Goal: Transaction & Acquisition: Purchase product/service

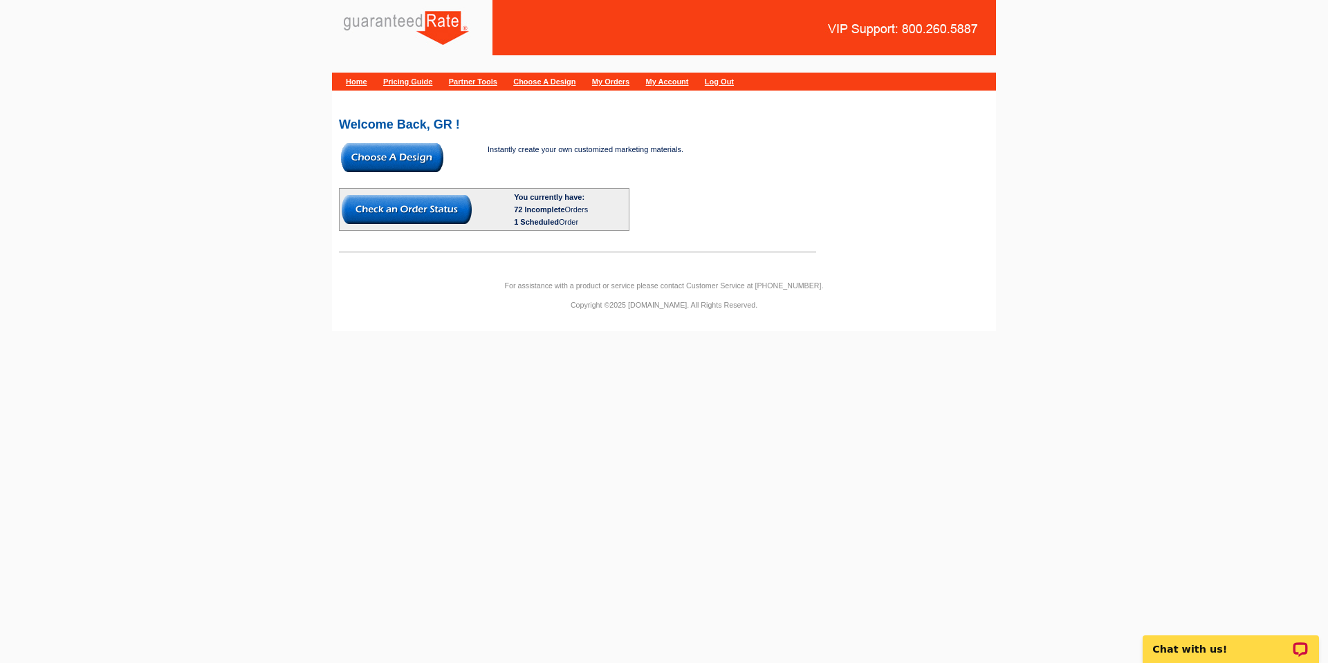
click at [424, 155] on img at bounding box center [392, 157] width 102 height 29
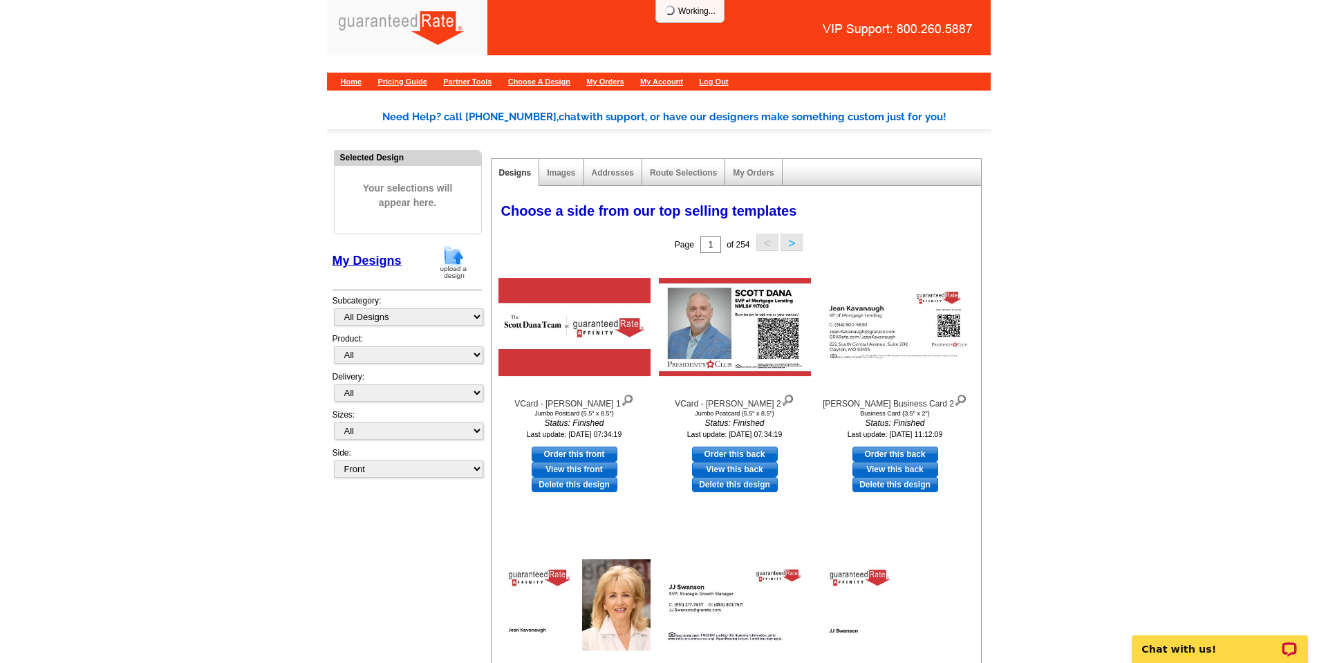
click at [441, 252] on img at bounding box center [454, 262] width 36 height 35
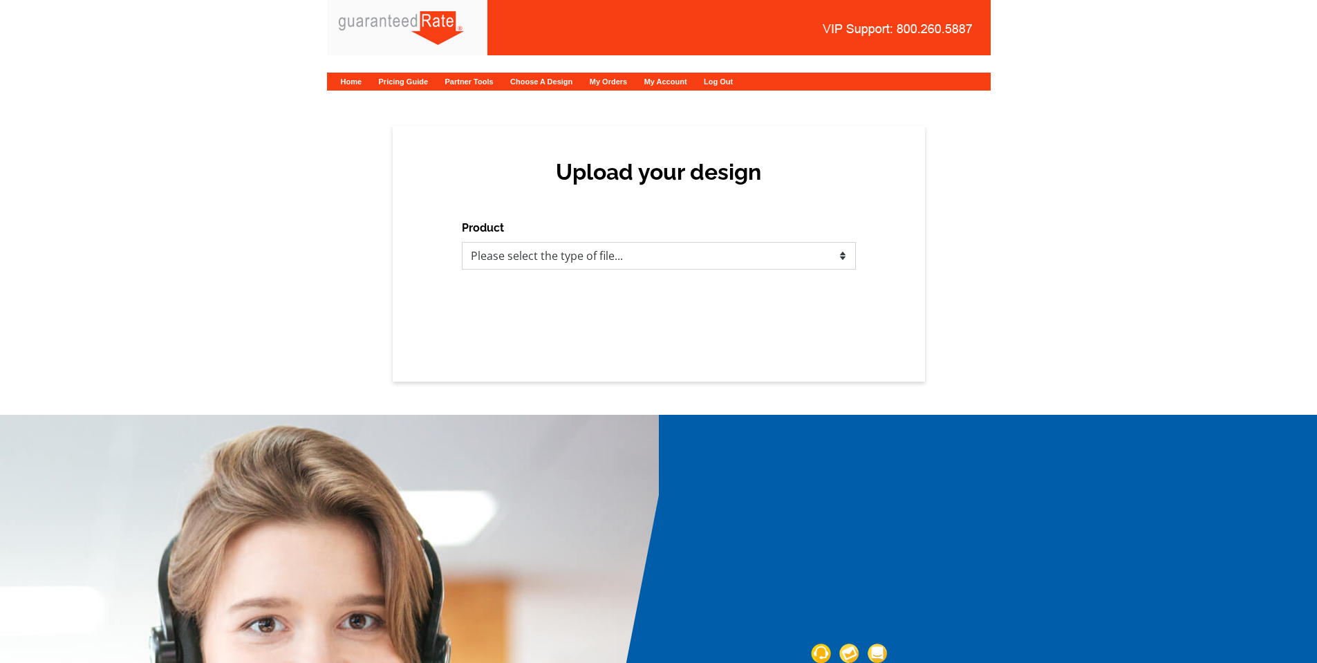
click at [533, 246] on select "Please select the type of file... Postcards Calendars Business Cards Letters an…" at bounding box center [659, 256] width 394 height 28
select select "3"
click at [462, 242] on select "Please select the type of file... Postcards Calendars Business Cards Letters an…" at bounding box center [659, 256] width 394 height 28
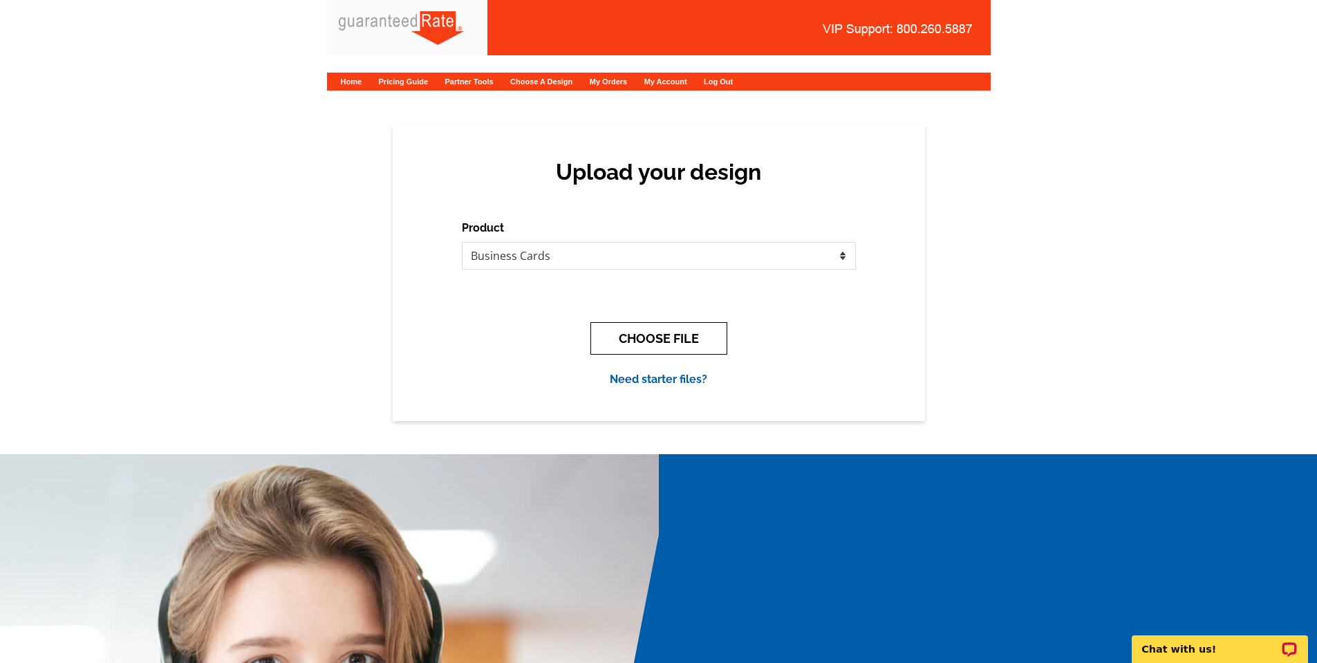
click at [638, 324] on button "CHOOSE FILE" at bounding box center [659, 338] width 137 height 33
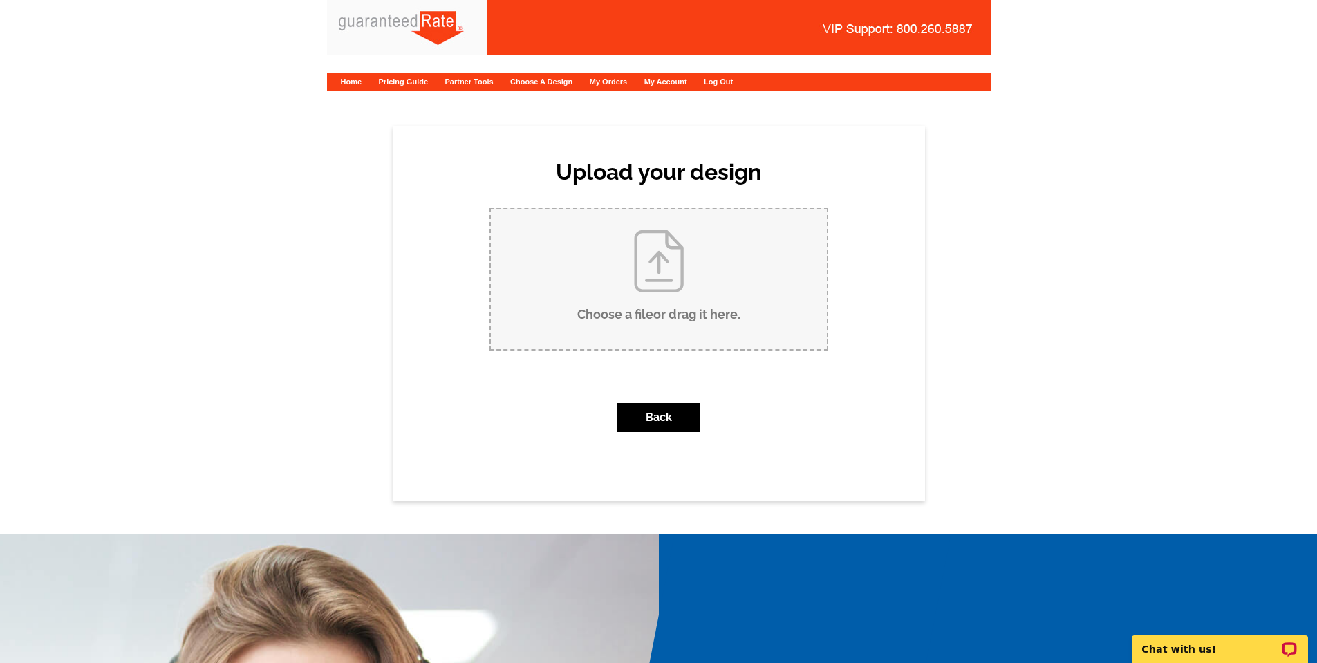
click at [649, 288] on input "Choose a file or drag it here ." at bounding box center [659, 280] width 336 height 140
type input "C:\fakepath\Newsom - Updated Biz Cards.pdf"
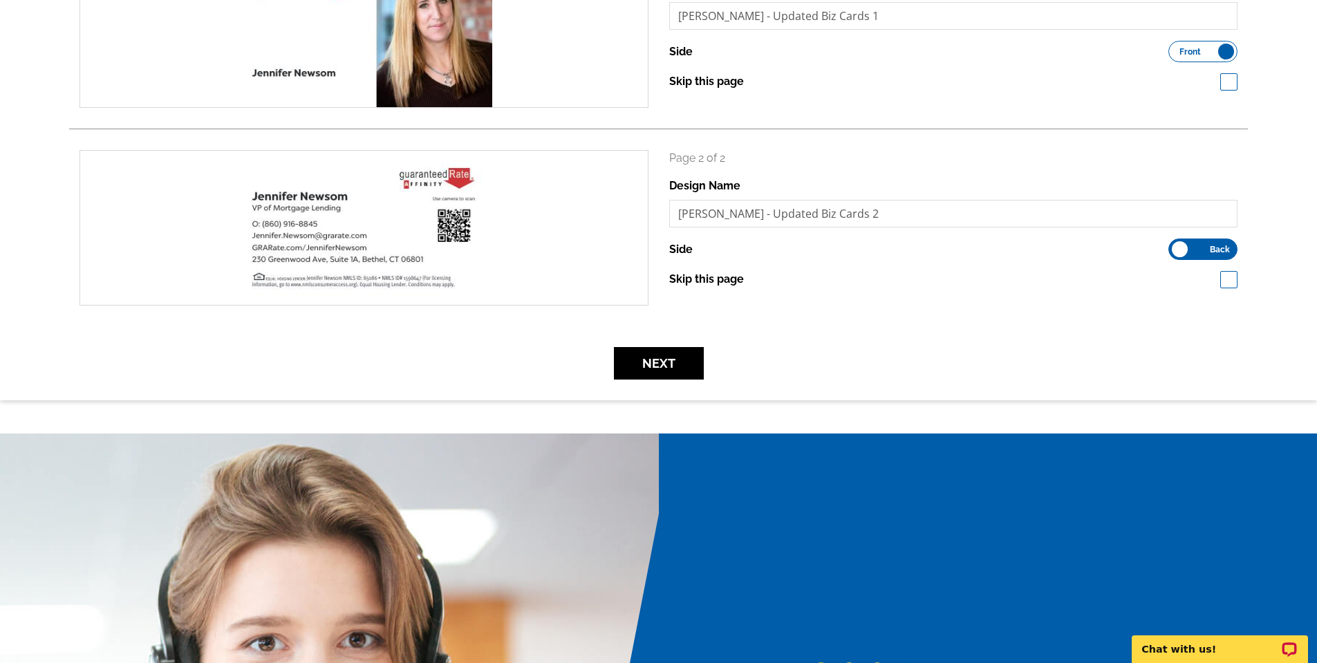
scroll to position [277, 0]
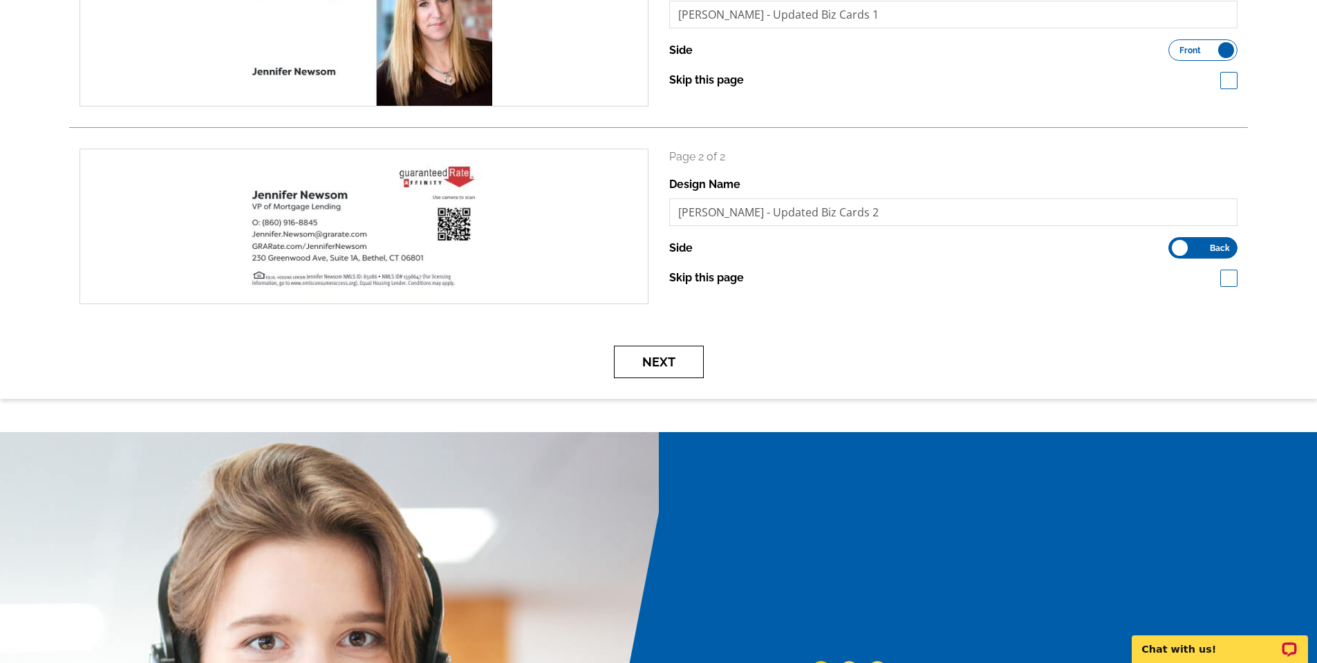
click at [647, 355] on button "Next" at bounding box center [659, 362] width 90 height 33
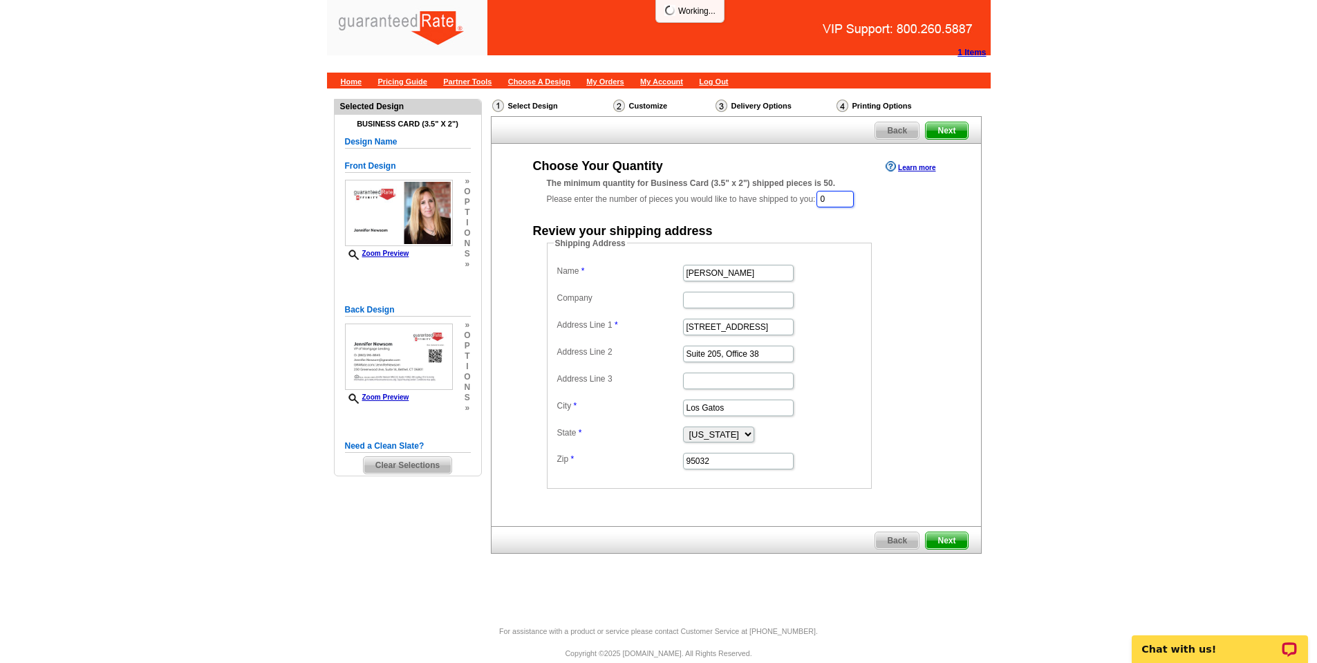
click at [842, 201] on input "0" at bounding box center [835, 199] width 37 height 17
type input "250"
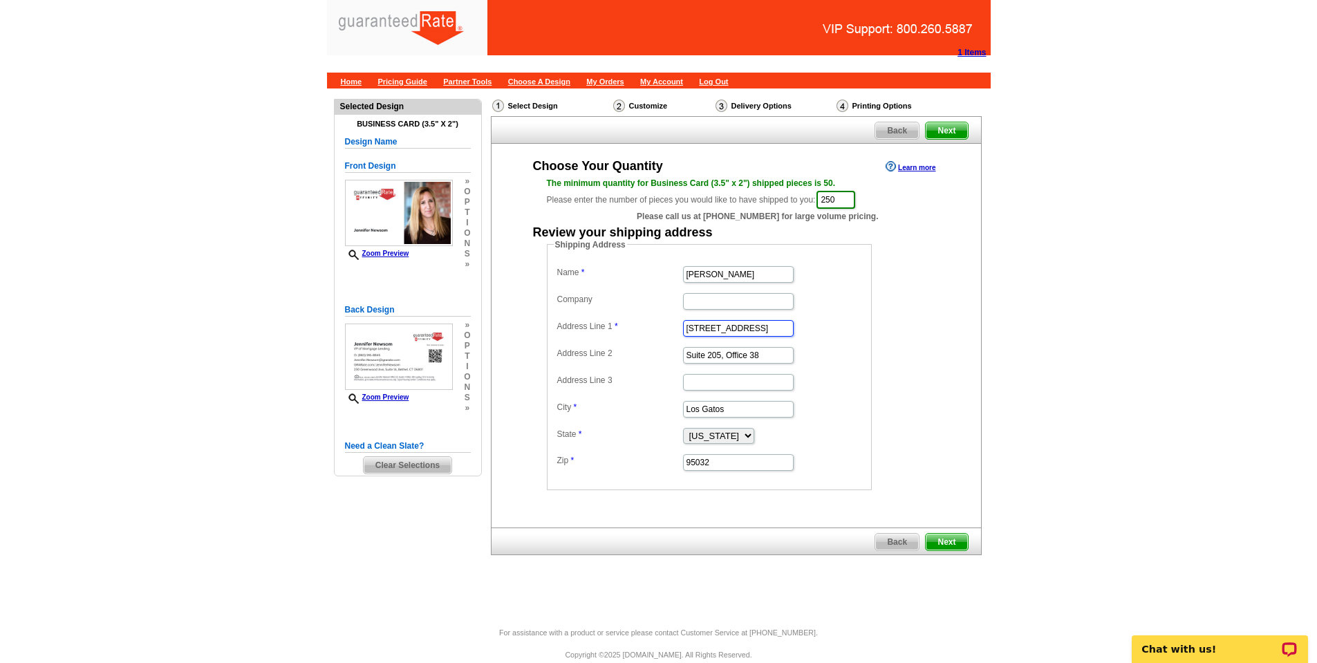
click at [733, 331] on input "[STREET_ADDRESS]" at bounding box center [738, 328] width 111 height 17
click at [733, 331] on input "16185 Los Gatos Blvd" at bounding box center [738, 328] width 111 height 17
paste input "[STREET_ADDRESS]"
type input "7 Westwood Terrace"
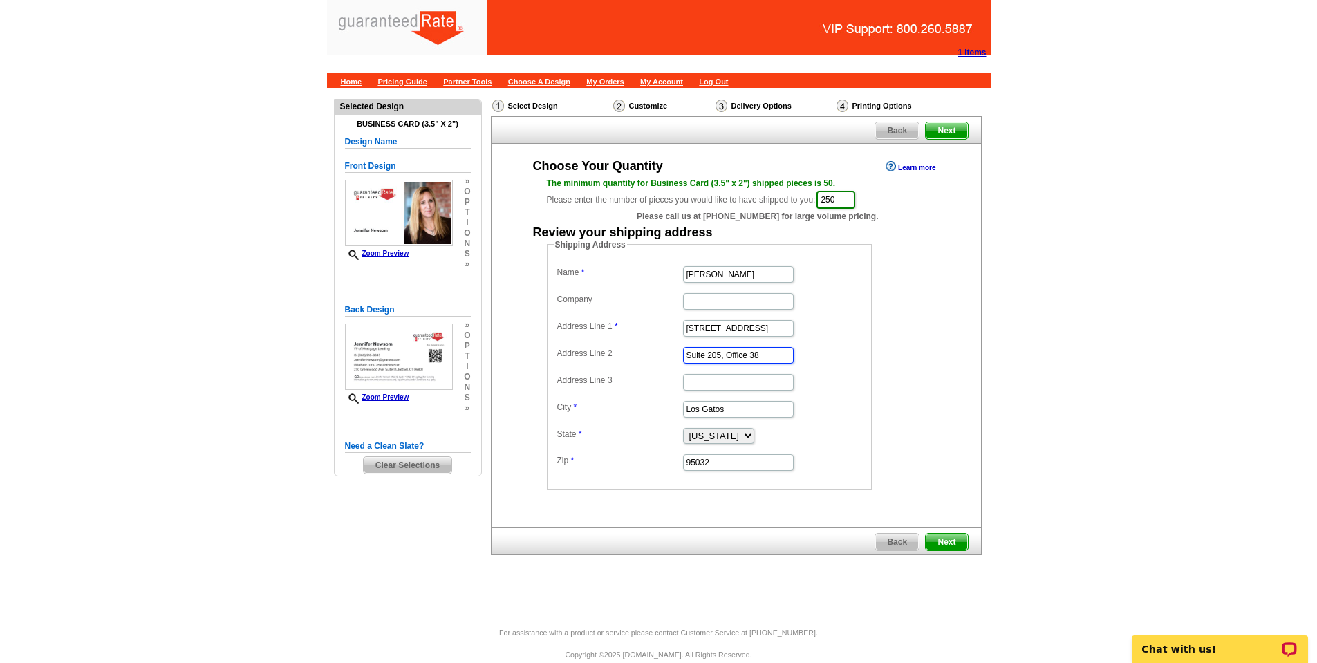
click at [732, 361] on input "Suite 205, Office 38" at bounding box center [738, 355] width 111 height 17
click at [720, 416] on input "Los Gatos" at bounding box center [738, 409] width 111 height 17
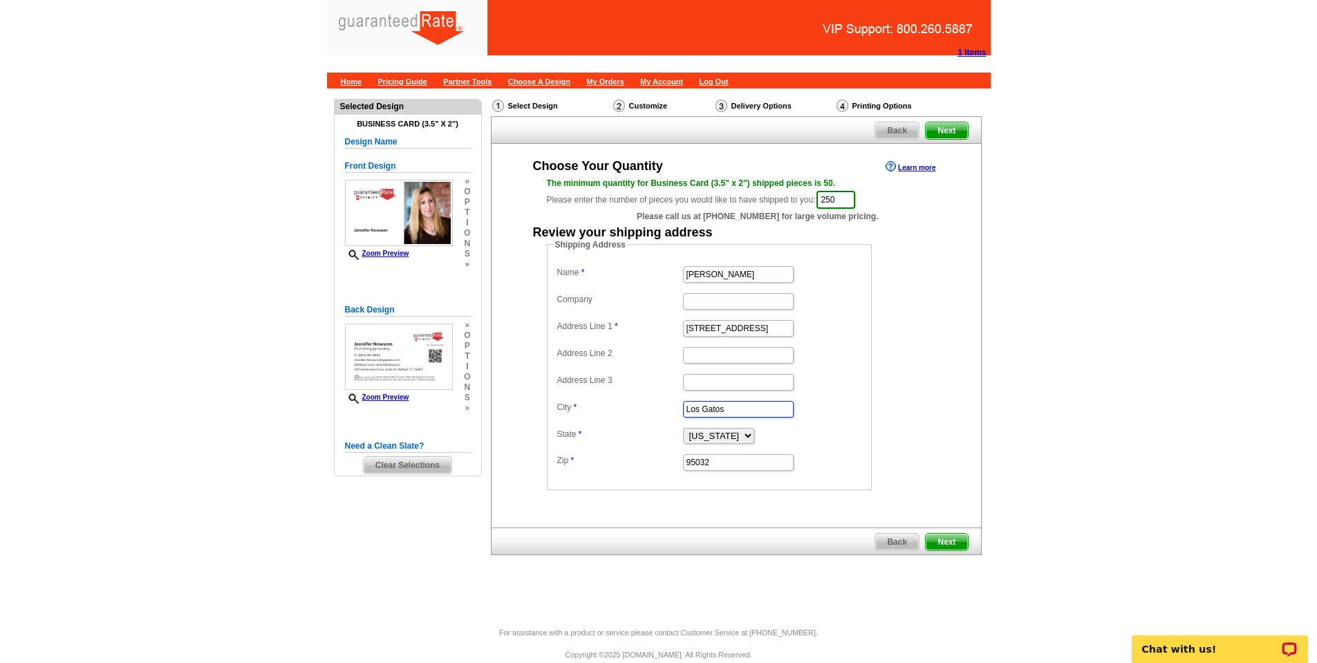
click at [720, 416] on input "Los Gatos" at bounding box center [738, 409] width 111 height 17
type input "Newtown"
select select "CT"
click at [713, 452] on dd "95032" at bounding box center [709, 461] width 311 height 21
click at [713, 457] on input "95032" at bounding box center [738, 462] width 111 height 17
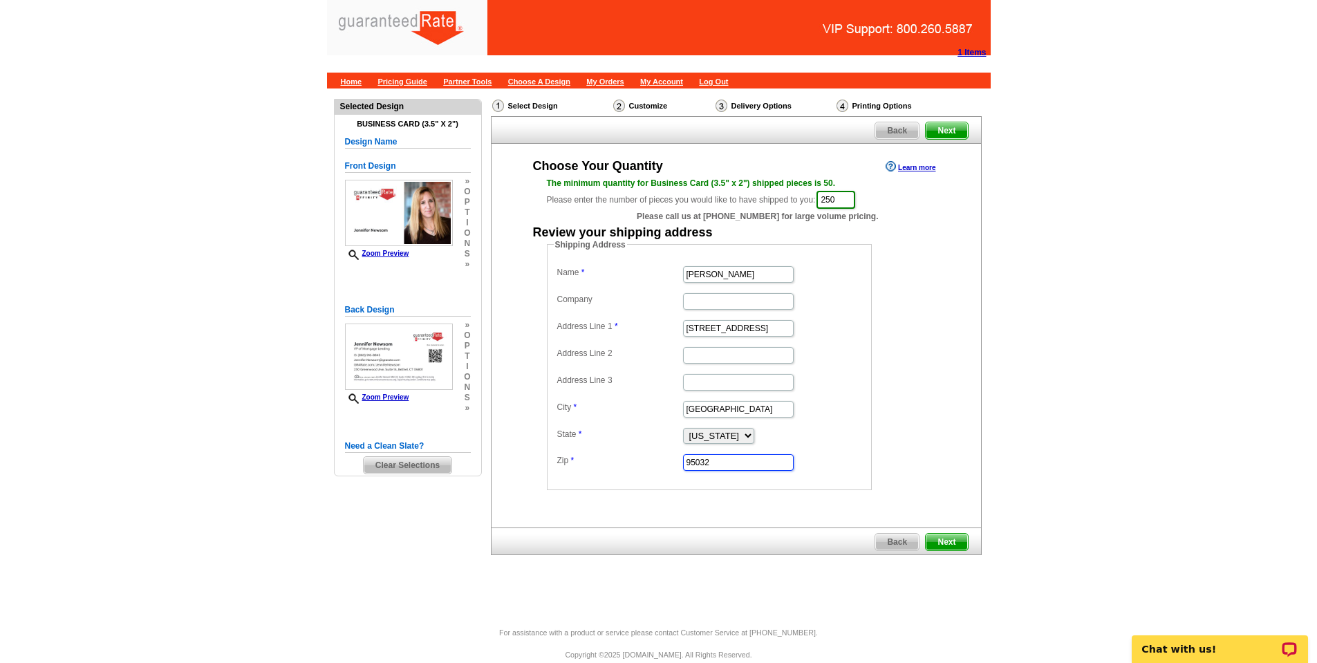
click at [713, 457] on input "95032" at bounding box center [738, 462] width 111 height 17
type input "06470"
click at [728, 276] on input "Bob Bachman" at bounding box center [738, 274] width 111 height 17
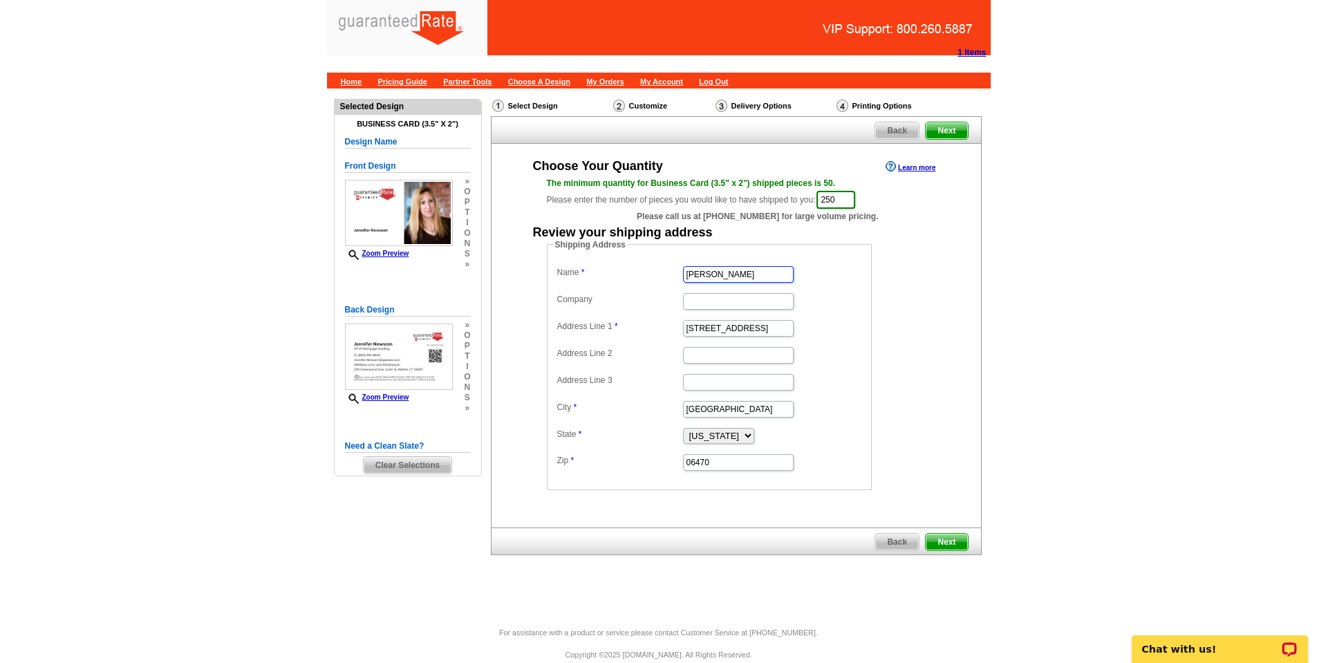
type input "[PERSON_NAME]"
click at [952, 544] on span "Next" at bounding box center [946, 542] width 41 height 17
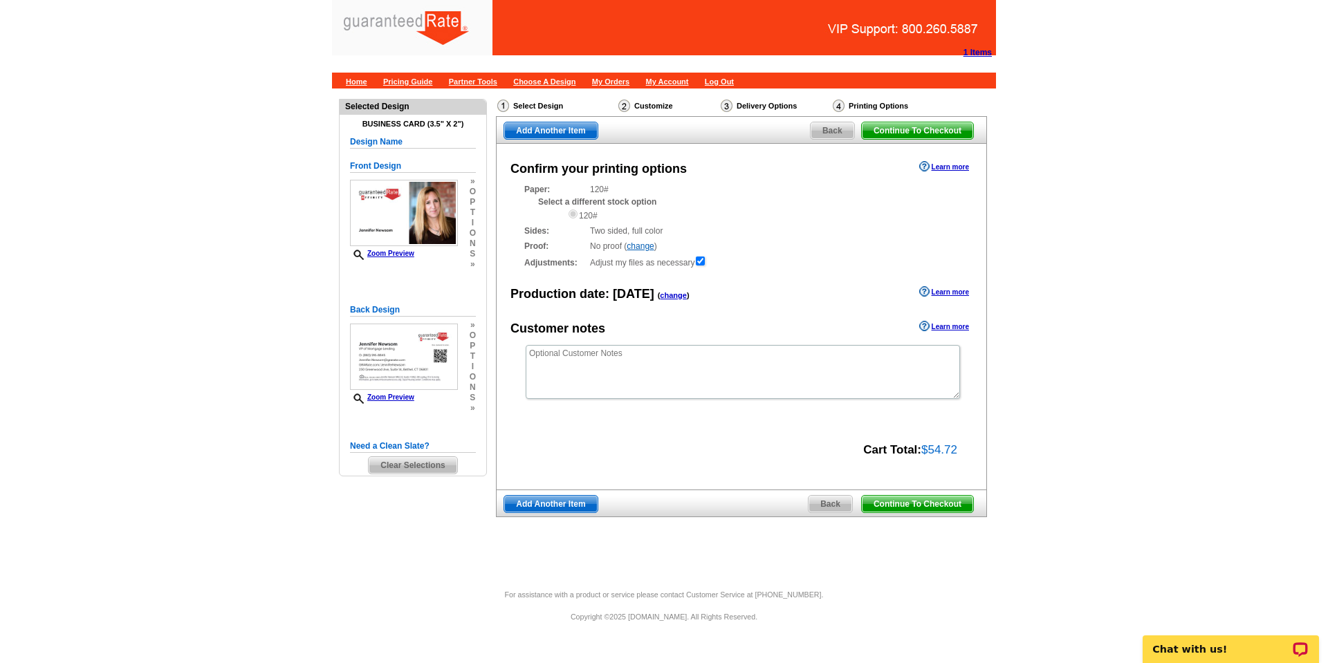
click at [952, 506] on span "Continue To Checkout" at bounding box center [917, 504] width 111 height 17
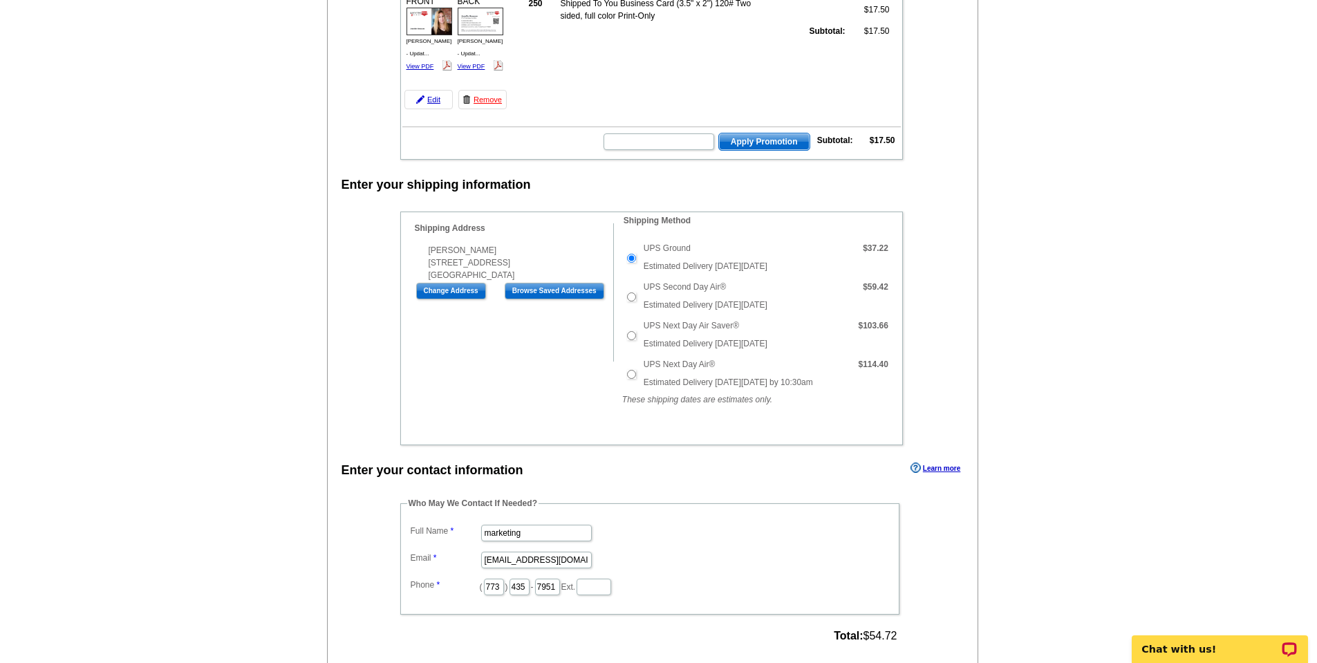
scroll to position [322, 0]
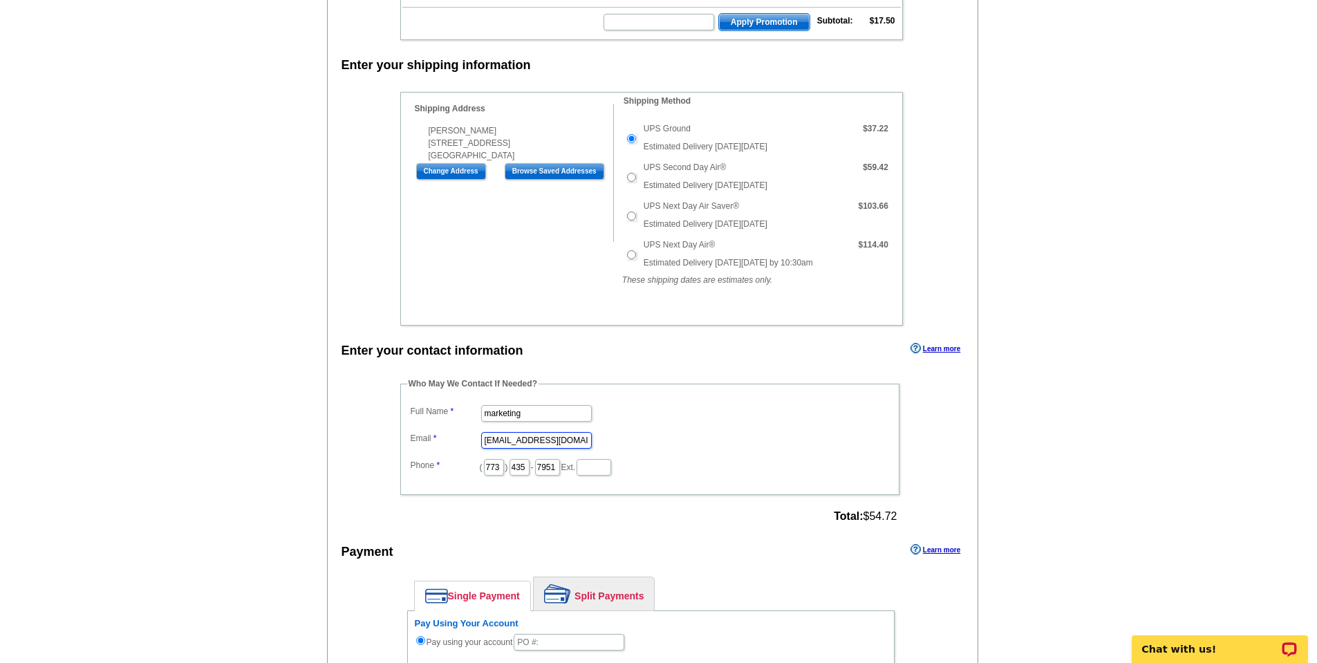
click at [512, 439] on input "marketing@grarate.com" at bounding box center [536, 440] width 111 height 17
type input "maura furey"
type input "maura.furey@grarate.com"
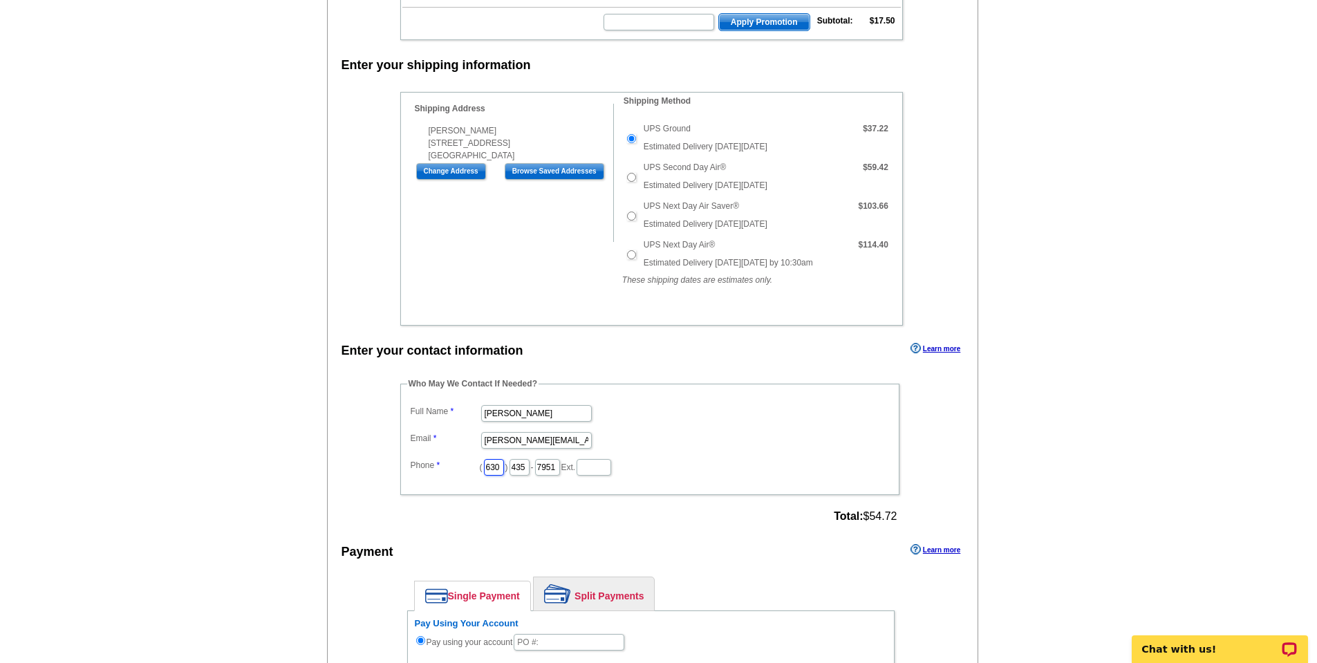
scroll to position [0, 2]
type input "630"
type input "880"
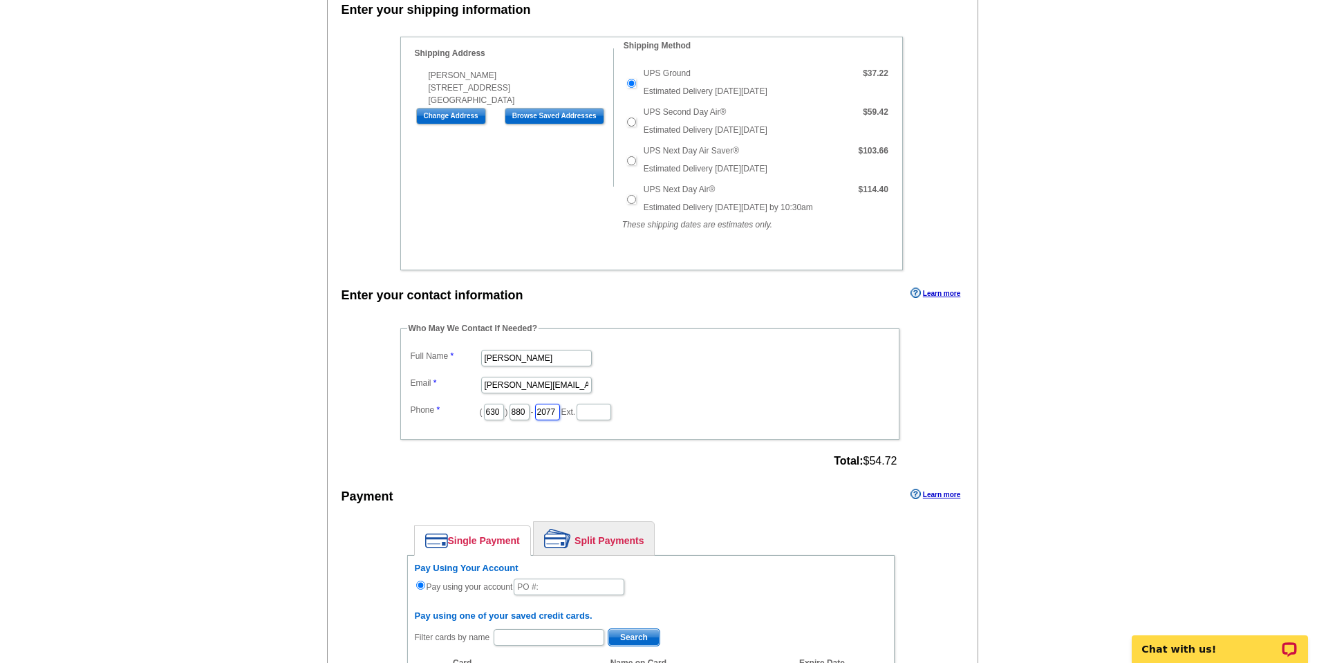
scroll to position [405, 0]
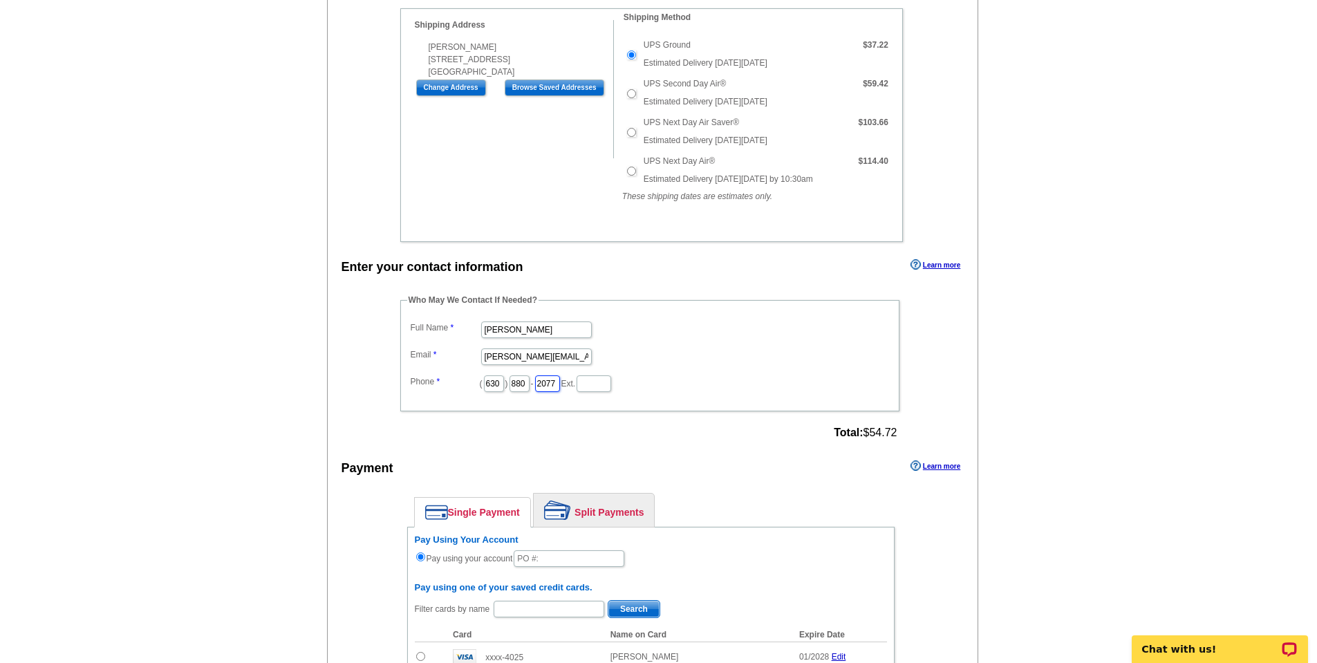
type input "2077"
click at [543, 557] on input "text" at bounding box center [569, 559] width 111 height 17
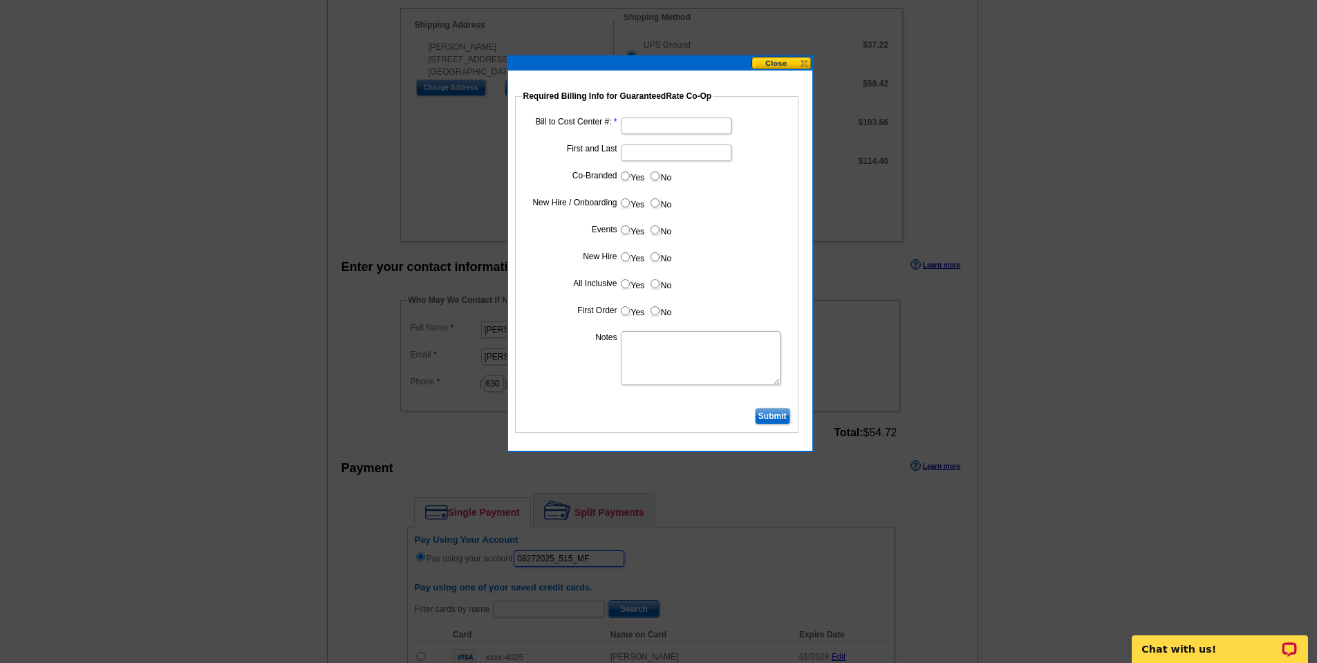
type input "08272025_515_MF"
click at [649, 124] on input "Bill to Cost Center #:" at bounding box center [676, 126] width 111 height 17
paste input "10280"
type input "10280"
click at [681, 160] on input "First and Last" at bounding box center [676, 153] width 111 height 17
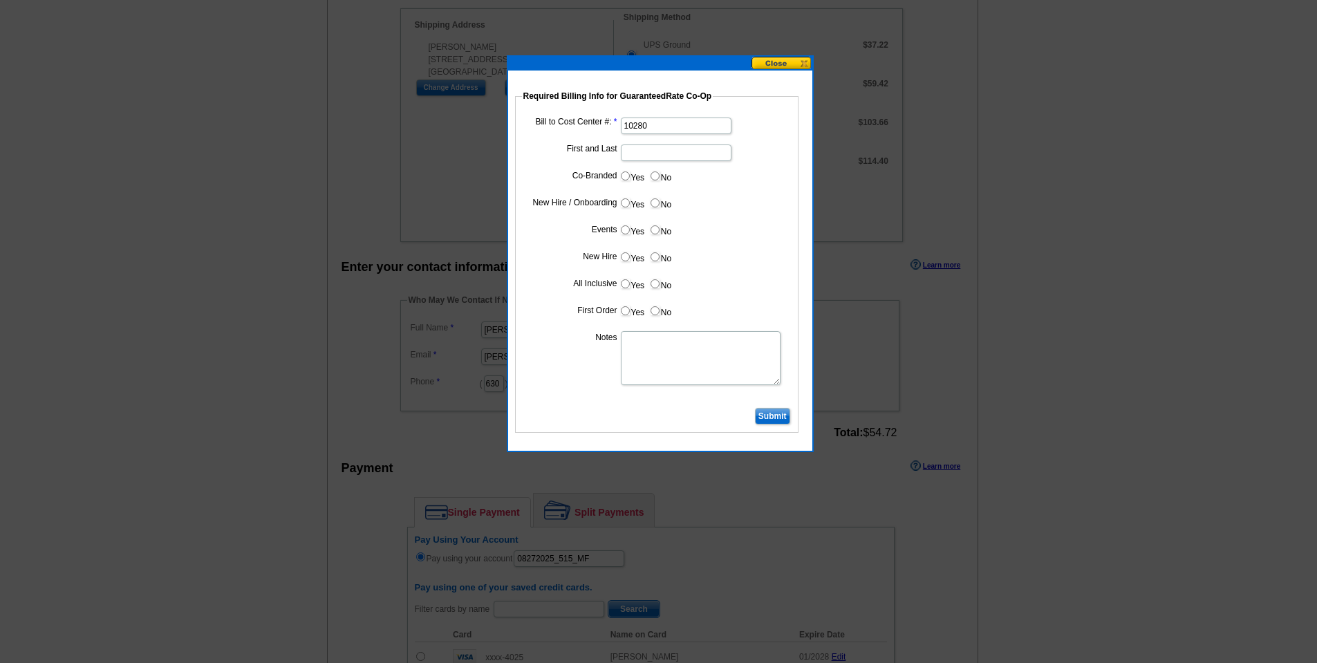
paste input "[PERSON_NAME]"
type input "[PERSON_NAME]"
click at [631, 206] on label "Yes" at bounding box center [633, 203] width 26 height 16
click at [630, 206] on input "Yes" at bounding box center [625, 202] width 9 height 9
radio input "true"
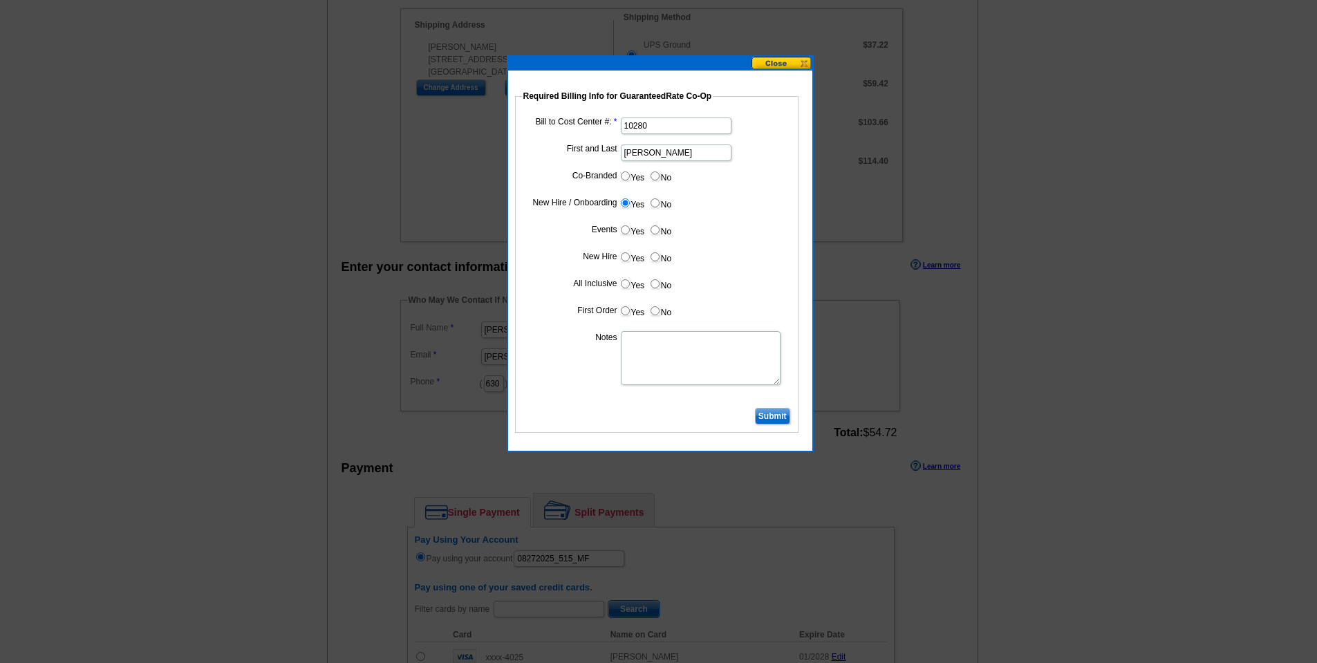
click at [633, 261] on label "Yes" at bounding box center [633, 257] width 26 height 16
click at [630, 261] on input "Yes" at bounding box center [625, 256] width 9 height 9
radio input "true"
click at [642, 313] on label "Yes" at bounding box center [633, 311] width 26 height 16
click at [630, 313] on input "Yes" at bounding box center [625, 310] width 9 height 9
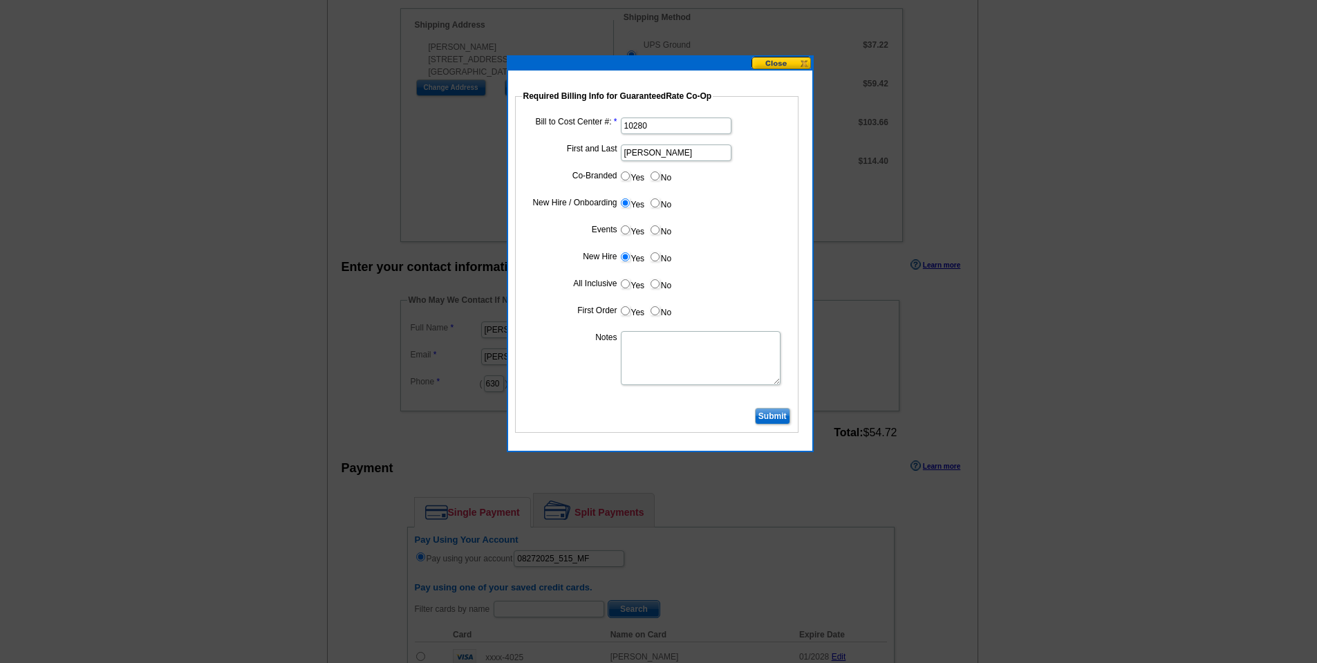
radio input "true"
click at [772, 413] on input "Submit" at bounding box center [772, 416] width 35 height 17
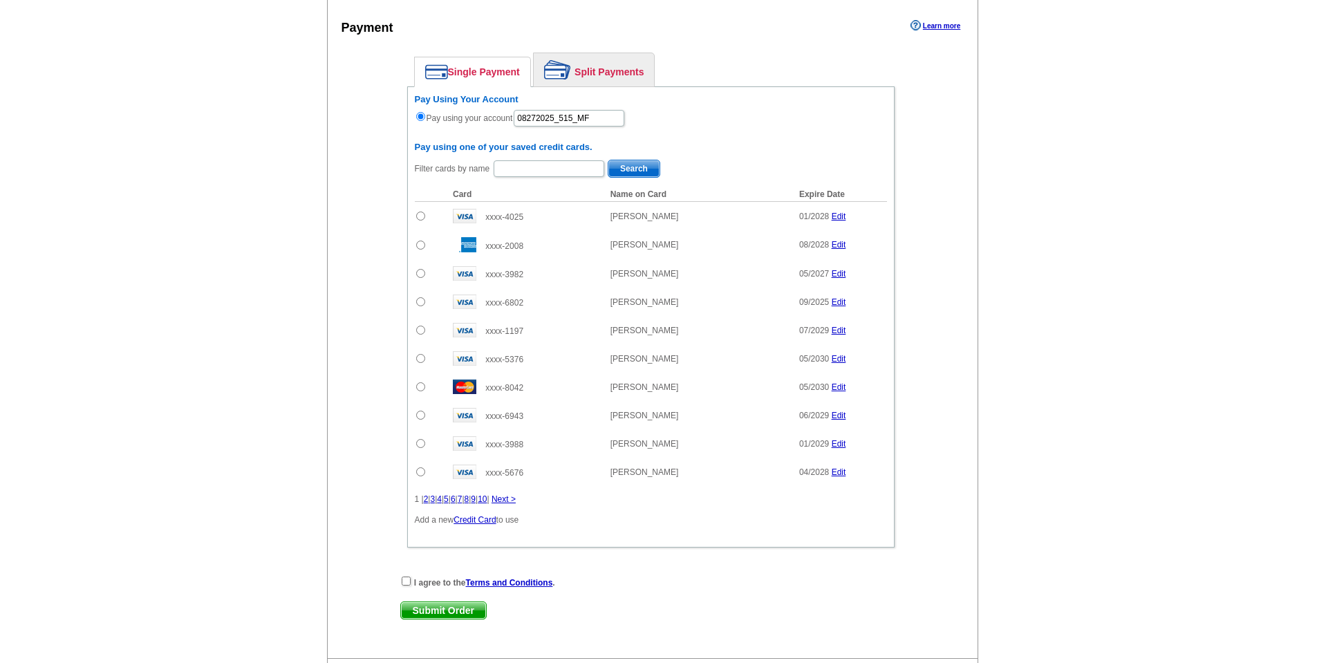
scroll to position [949, 0]
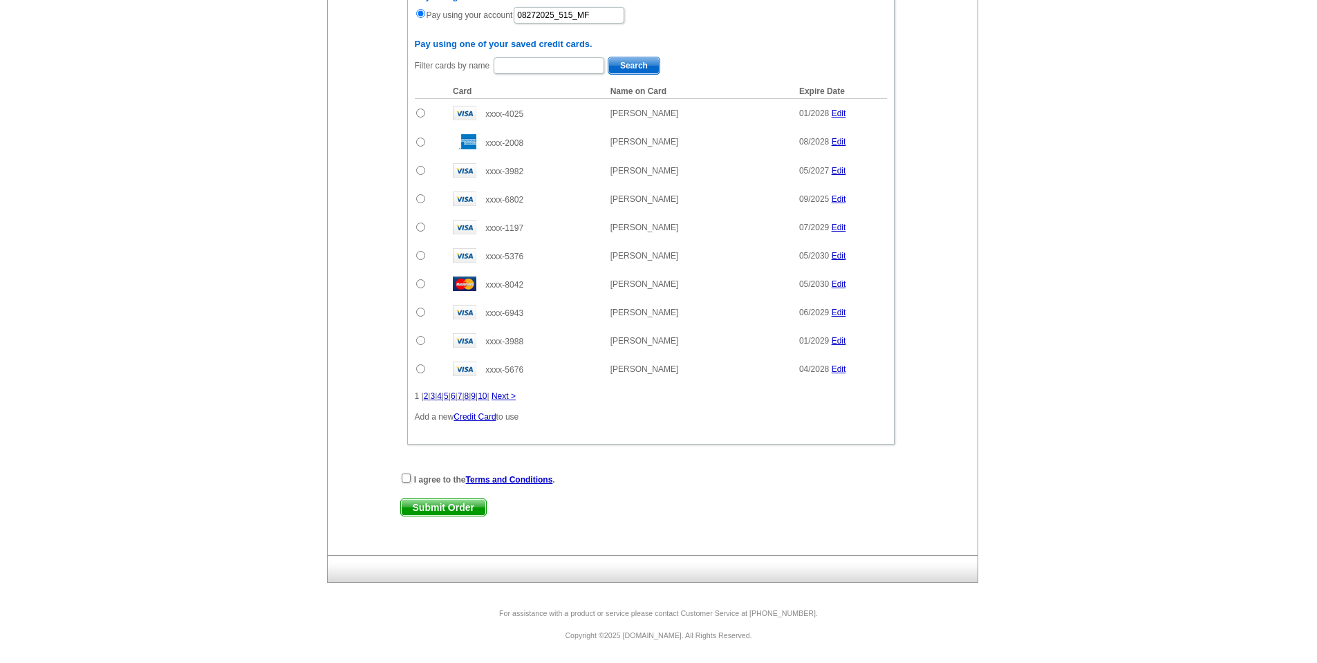
click at [443, 486] on div "I agree to the Terms and Conditions . Submit Order Submit Order" at bounding box center [650, 500] width 501 height 57
click at [443, 481] on strong "I agree to the Terms and Conditions ." at bounding box center [484, 480] width 141 height 10
click at [403, 481] on input "checkbox" at bounding box center [406, 478] width 9 height 9
checkbox input "true"
click at [449, 506] on span "Submit Order" at bounding box center [443, 507] width 85 height 17
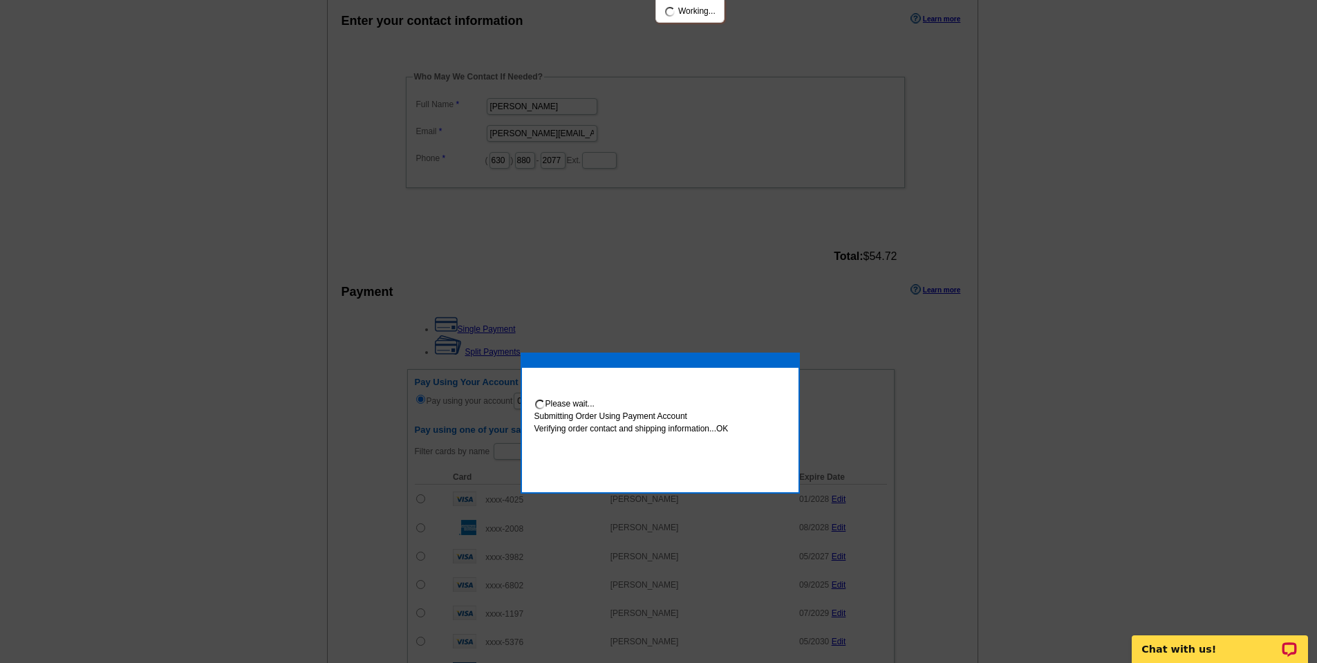
scroll to position [653, 0]
